Goal: Check status: Check status

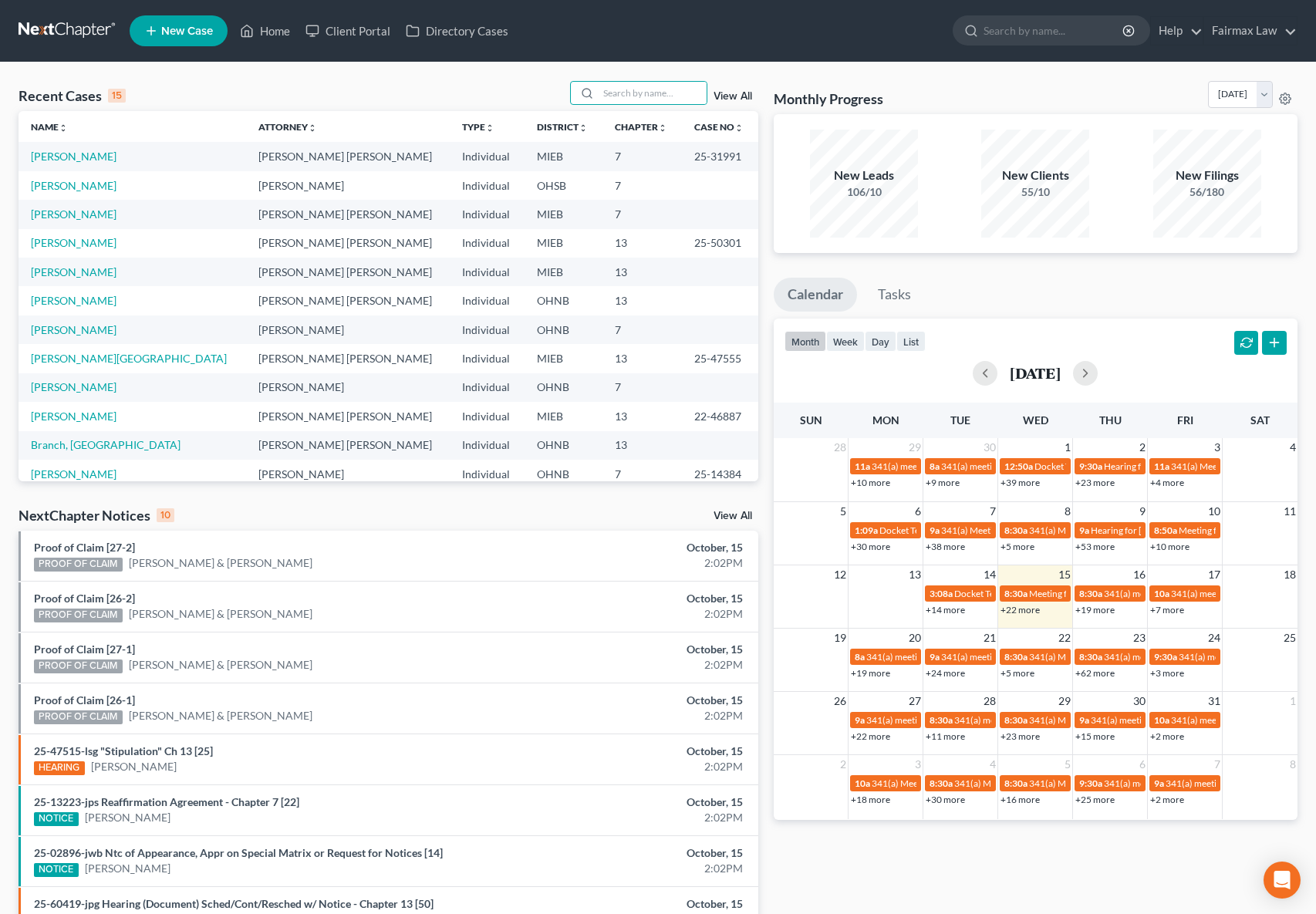
click at [701, 89] on input "search" at bounding box center [652, 93] width 108 height 23
type input "25-31850"
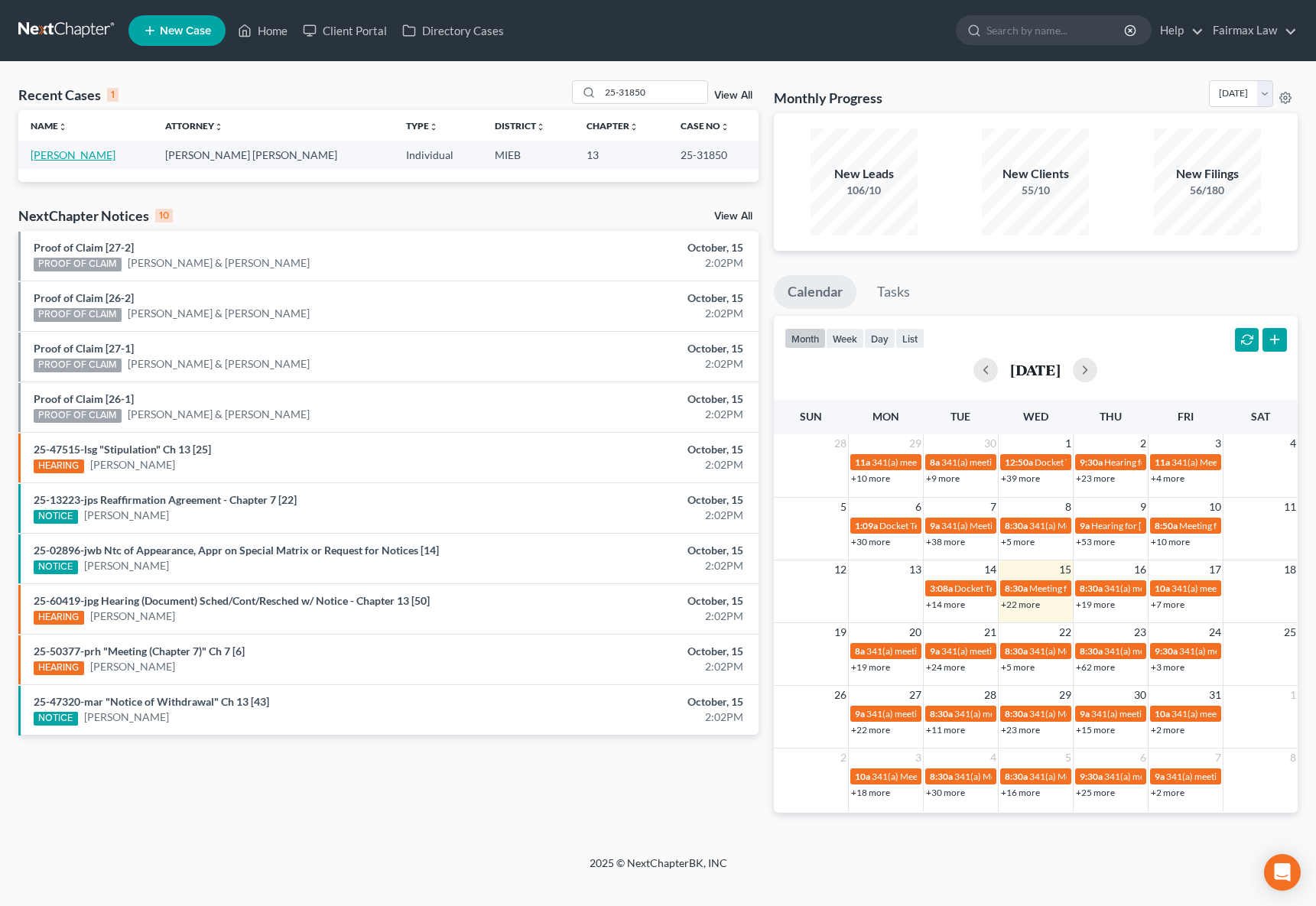
click at [83, 149] on link "[PERSON_NAME]" at bounding box center [73, 154] width 85 height 13
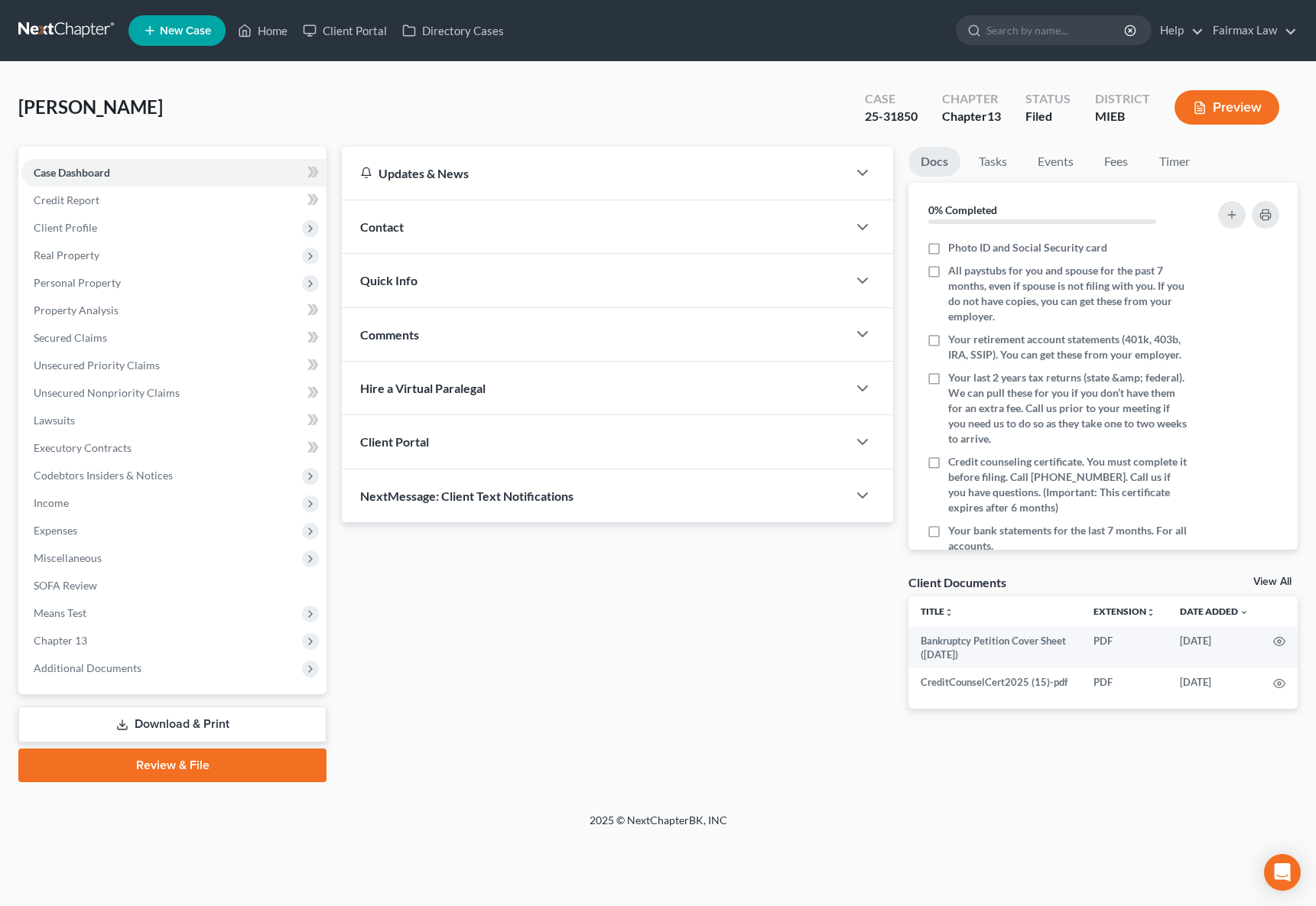
click at [1211, 106] on button "Preview" at bounding box center [1227, 107] width 105 height 35
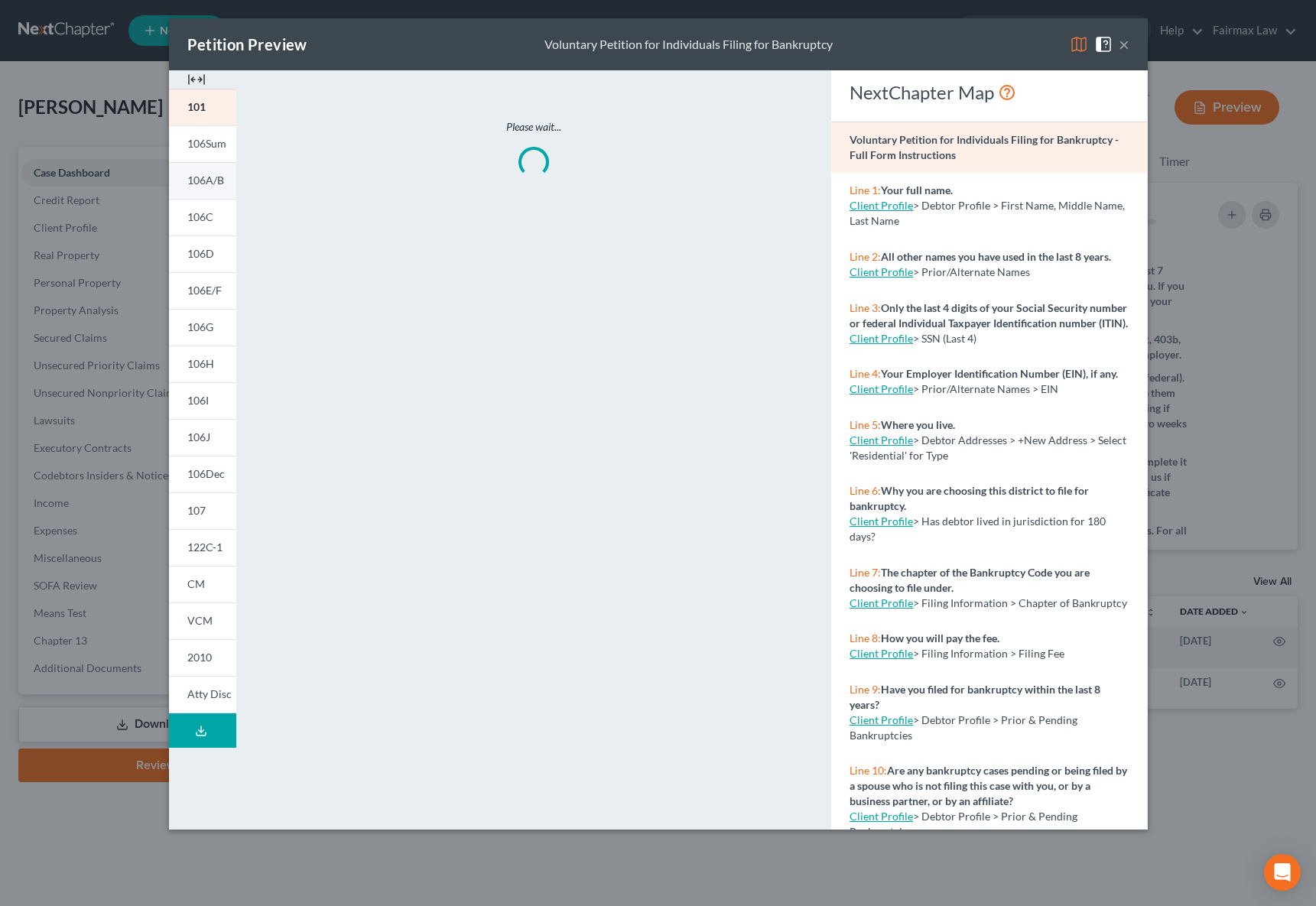
click at [206, 186] on span "106A/B" at bounding box center [206, 180] width 37 height 13
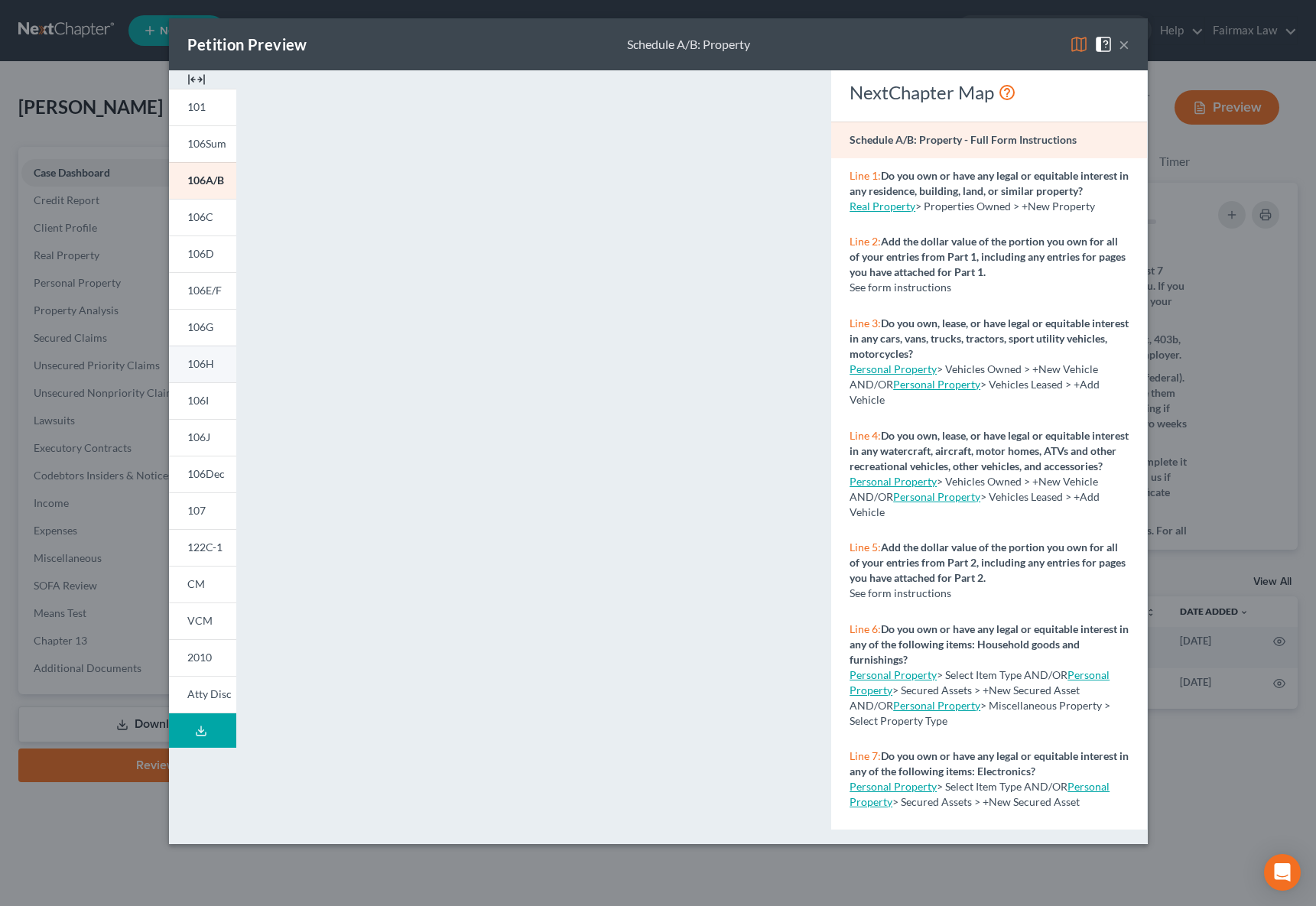
click at [213, 365] on span "106H" at bounding box center [201, 363] width 27 height 13
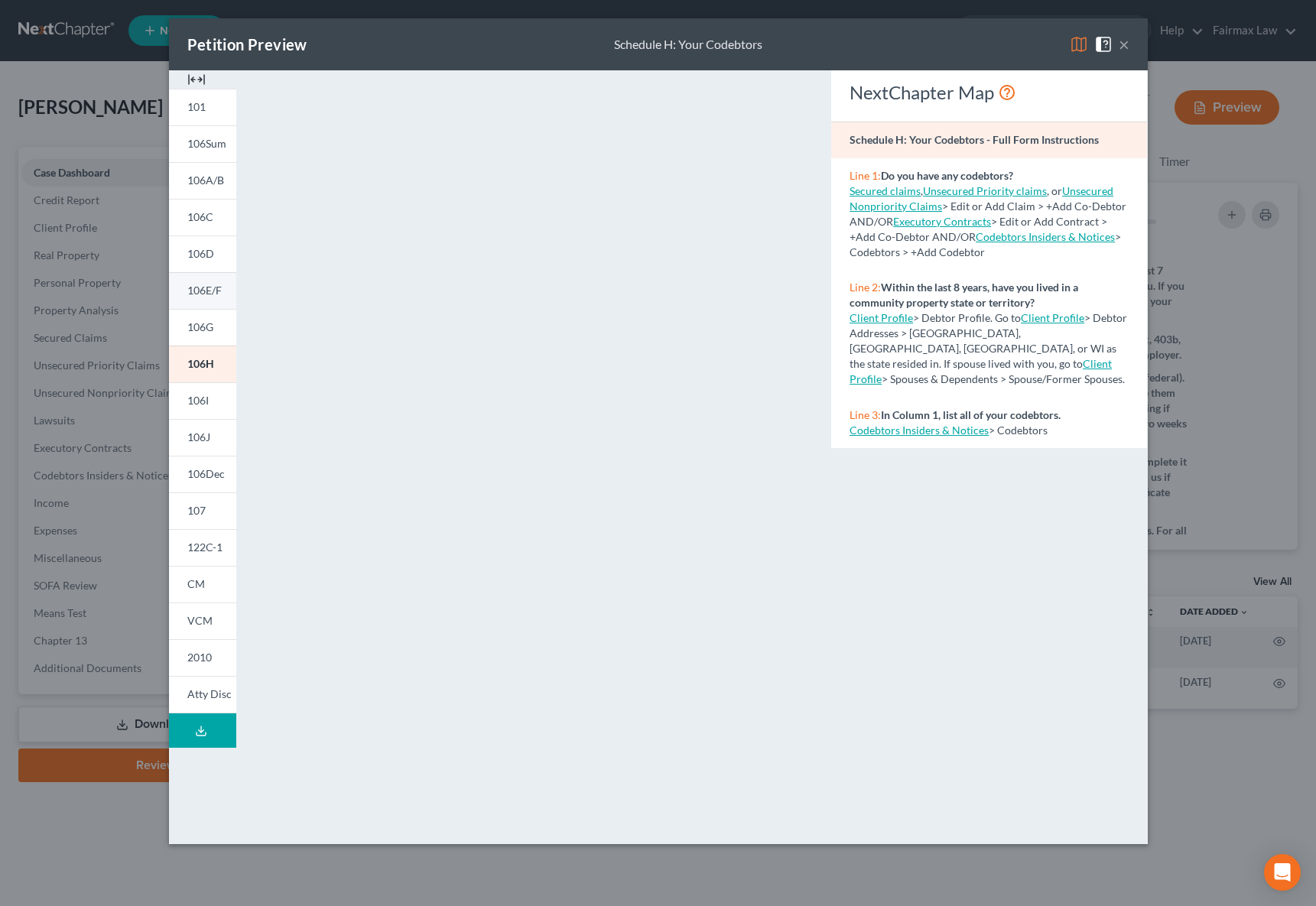
click at [199, 299] on link "106E/F" at bounding box center [202, 291] width 67 height 37
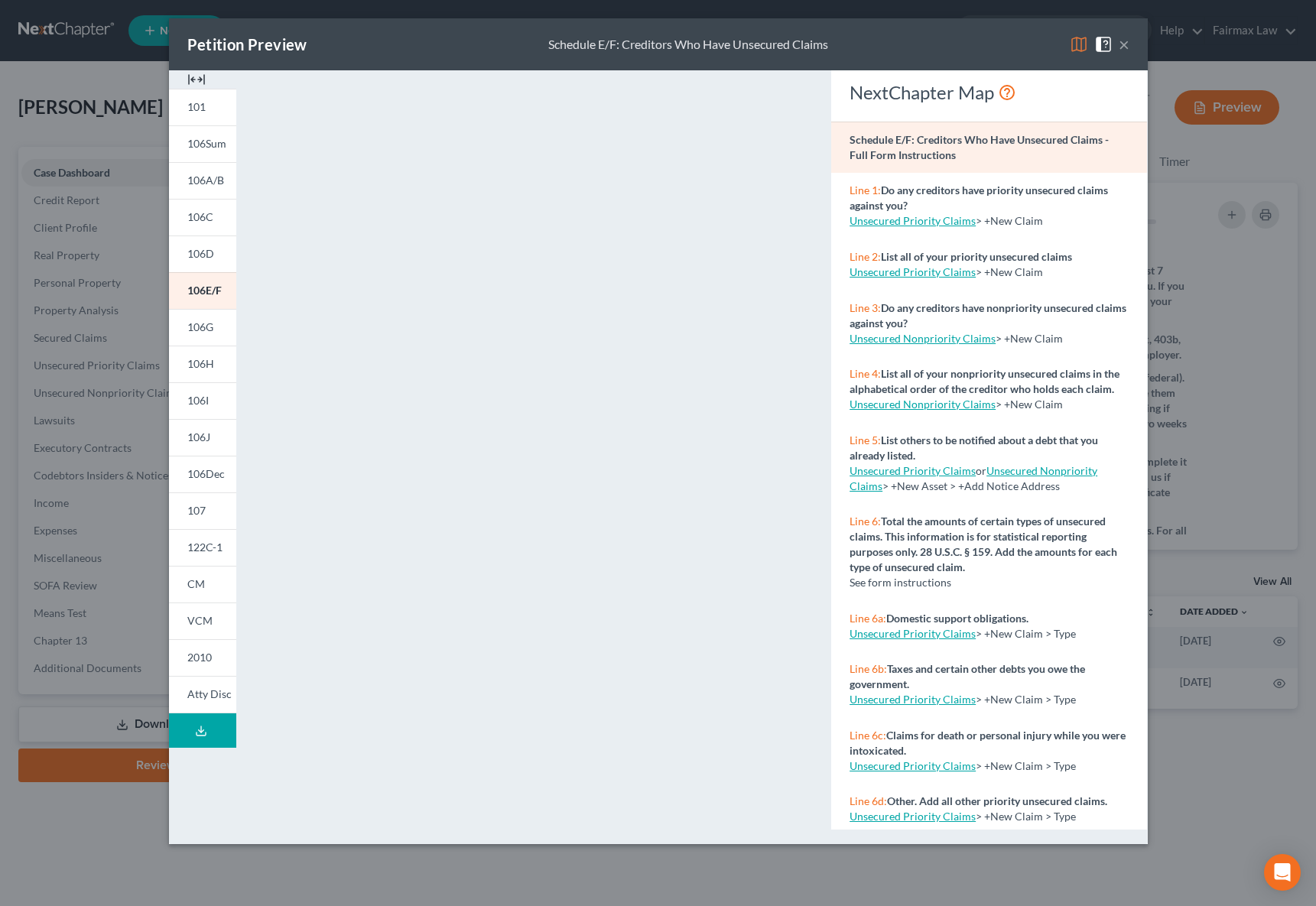
click at [1122, 49] on button "×" at bounding box center [1124, 45] width 11 height 19
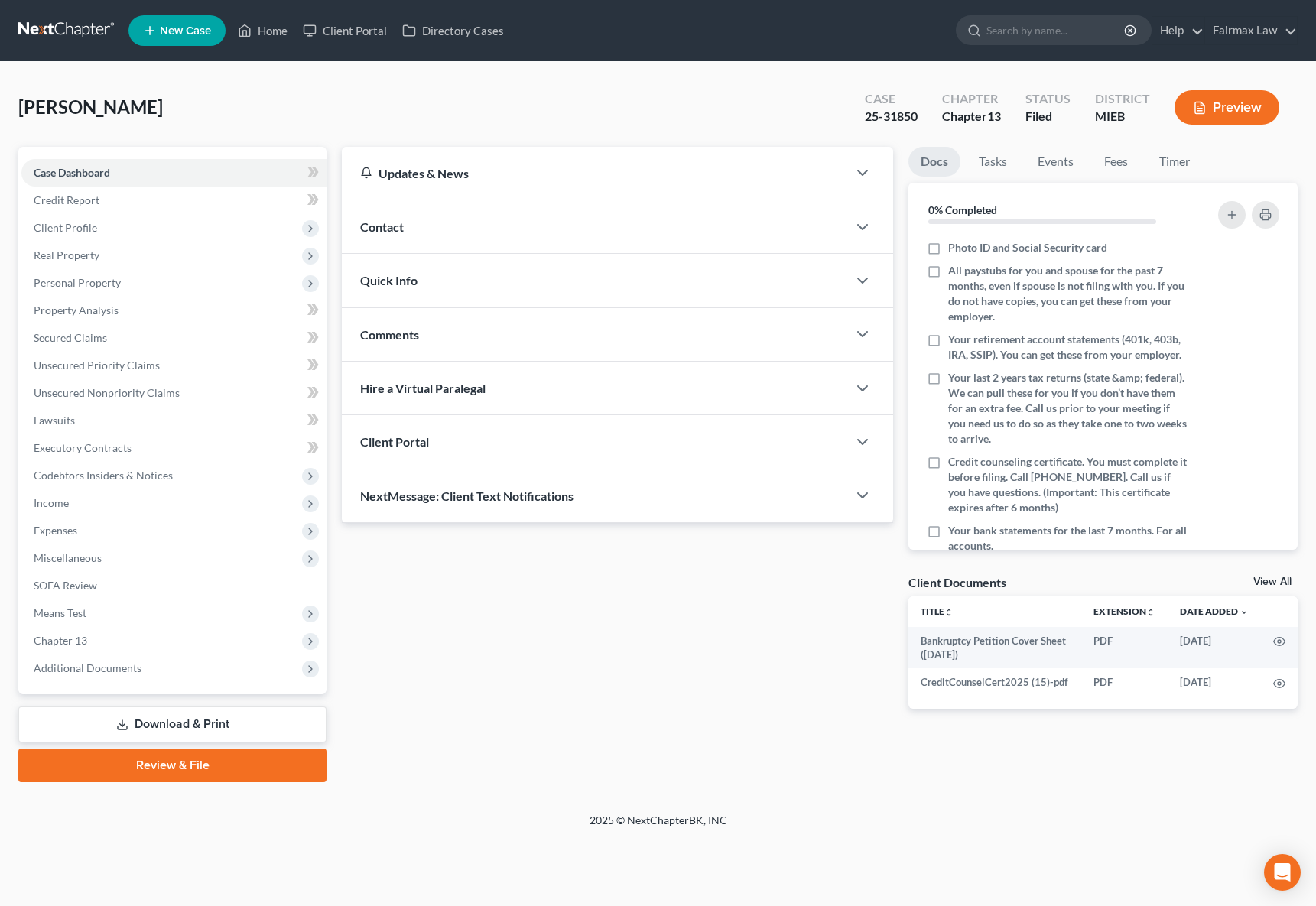
click at [1210, 104] on button "Preview" at bounding box center [1227, 107] width 105 height 35
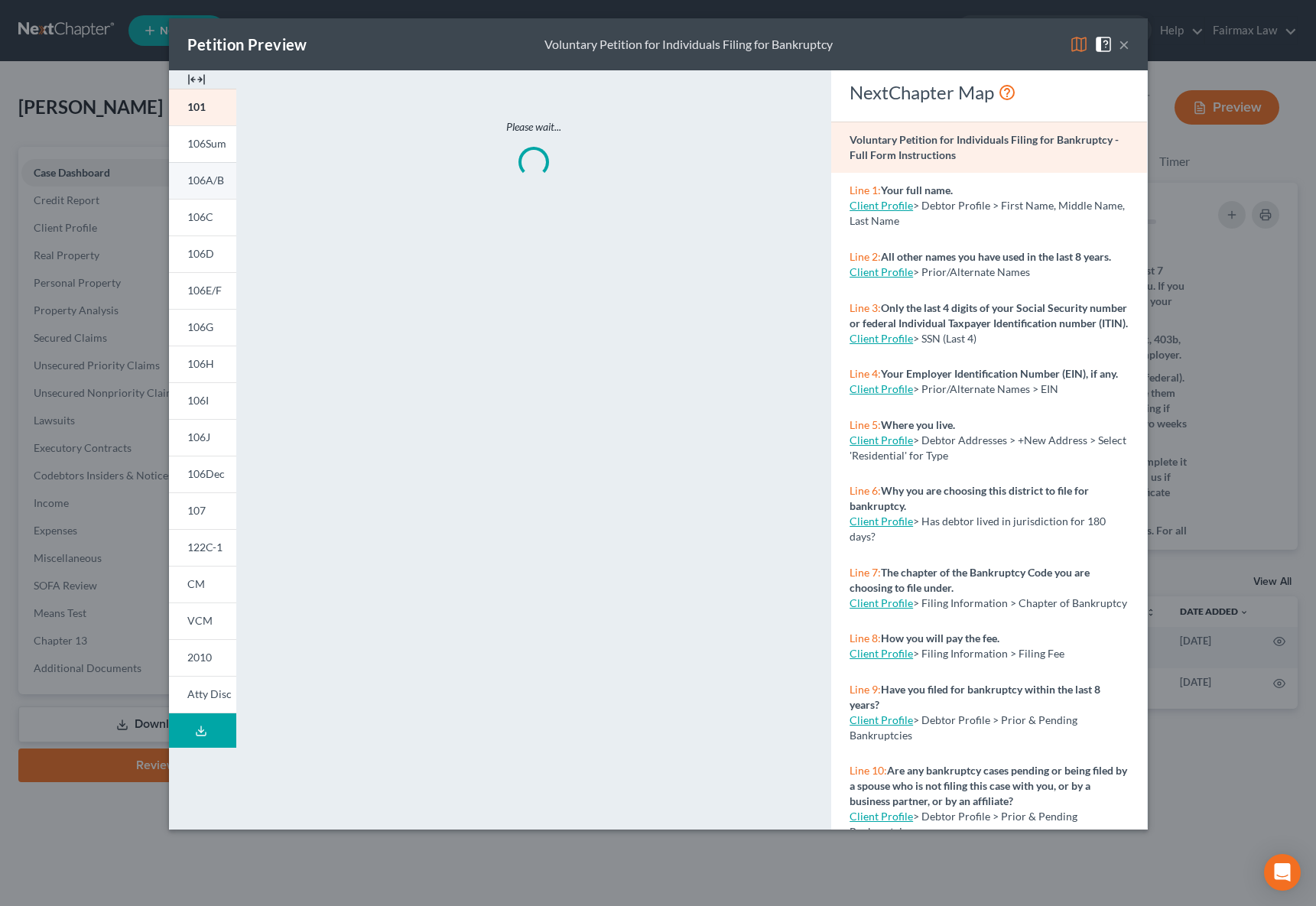
click at [199, 176] on span "106A/B" at bounding box center [206, 180] width 37 height 13
